Goal: Transaction & Acquisition: Obtain resource

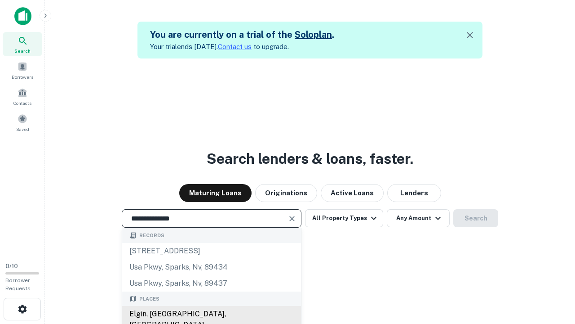
click at [211, 314] on div "Elgin, [GEOGRAPHIC_DATA], [GEOGRAPHIC_DATA]" at bounding box center [211, 319] width 179 height 27
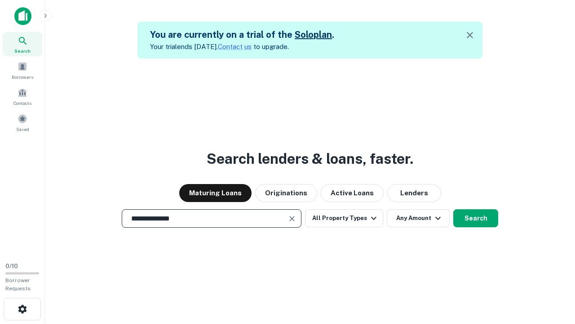
scroll to position [14, 0]
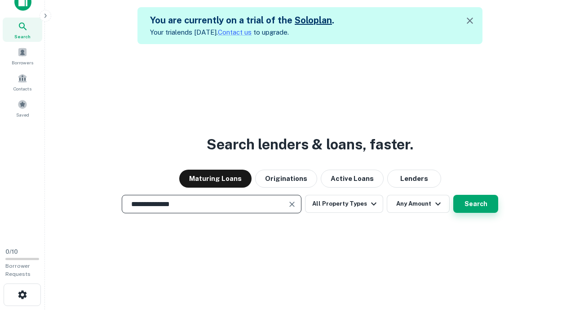
type input "**********"
click at [453, 195] on button "Search" at bounding box center [475, 204] width 45 height 18
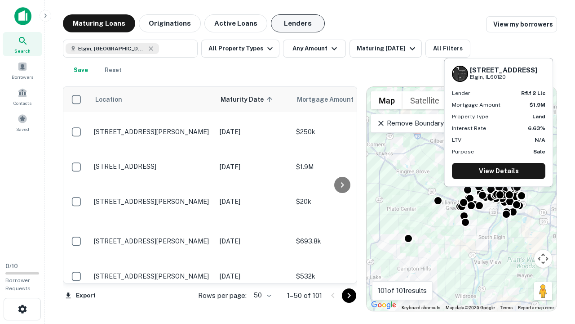
click at [298, 23] on button "Lenders" at bounding box center [298, 23] width 54 height 18
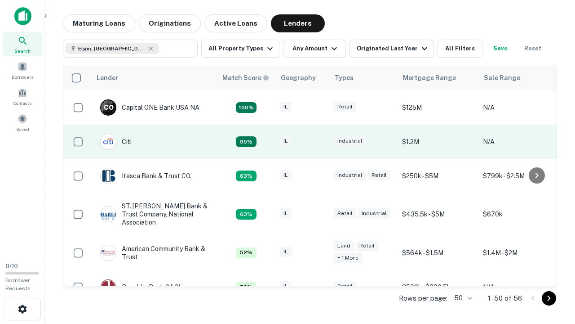
click at [319, 142] on div "IL" at bounding box center [302, 142] width 45 height 12
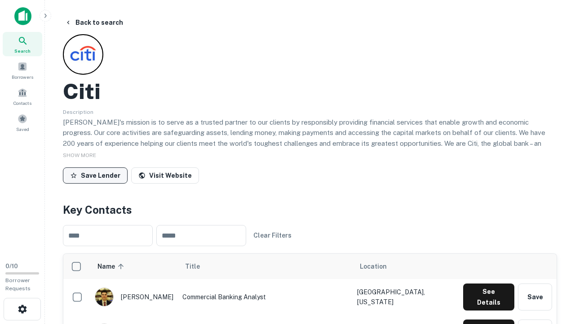
click at [95, 175] on button "Save Lender" at bounding box center [95, 175] width 65 height 16
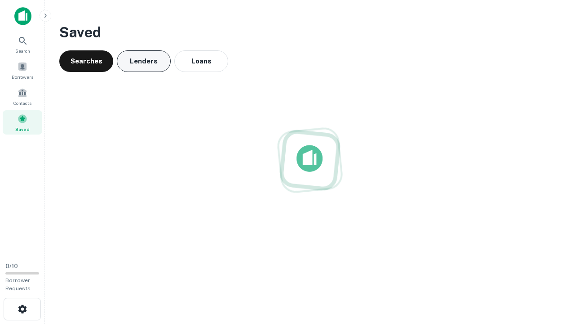
click at [144, 61] on button "Lenders" at bounding box center [144, 61] width 54 height 22
